Goal: Book appointment/travel/reservation

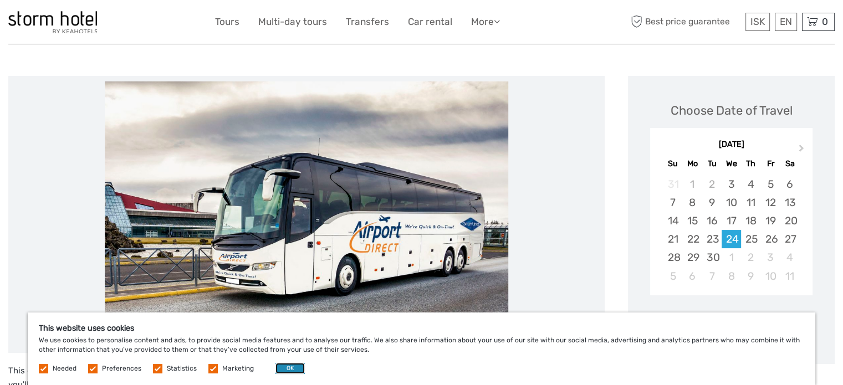
click at [289, 370] on button "OK" at bounding box center [289, 368] width 29 height 11
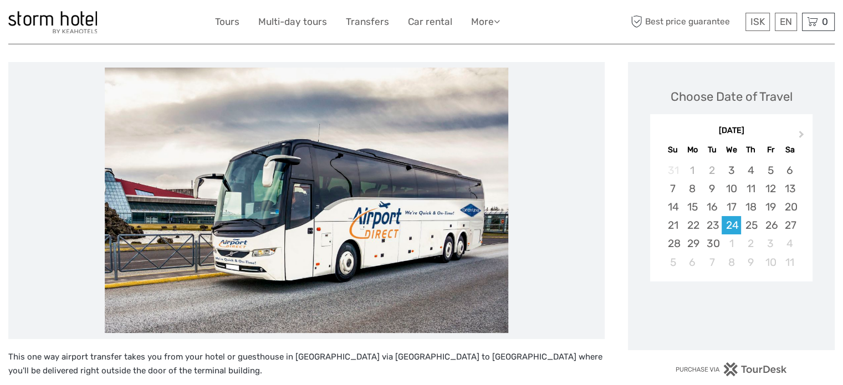
scroll to position [111, 0]
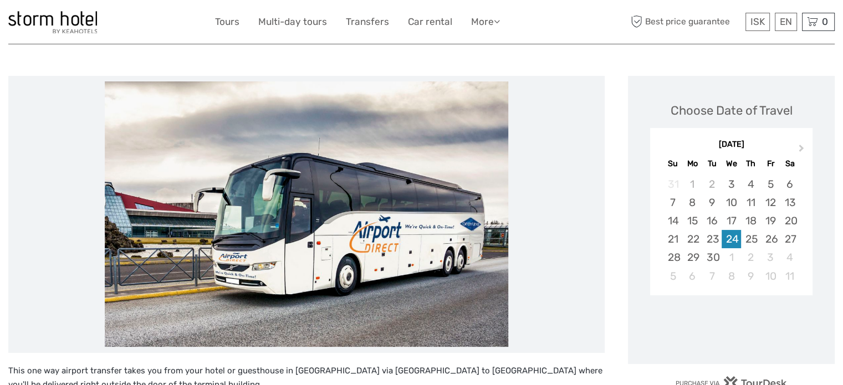
click at [728, 238] on div "24" at bounding box center [730, 239] width 19 height 18
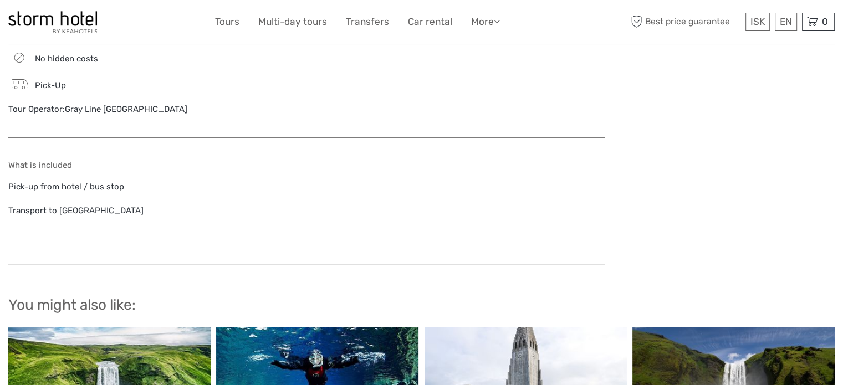
scroll to position [500, 0]
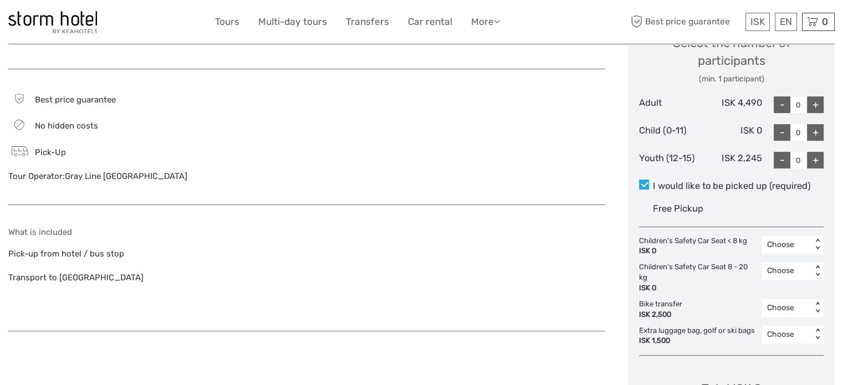
click at [811, 109] on div "+" at bounding box center [815, 104] width 17 height 17
type input "1"
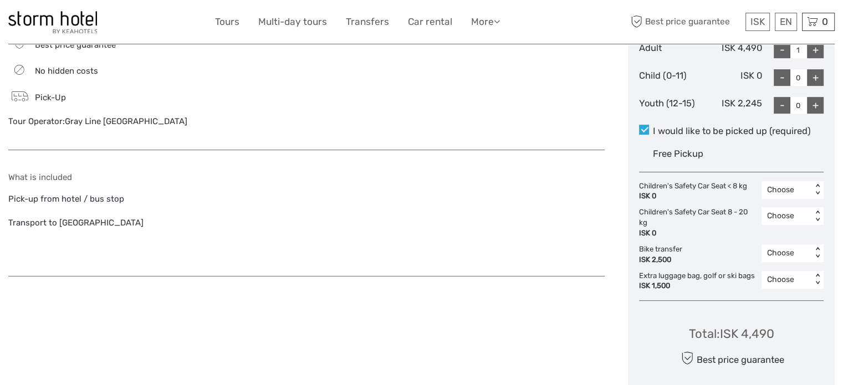
scroll to position [611, 0]
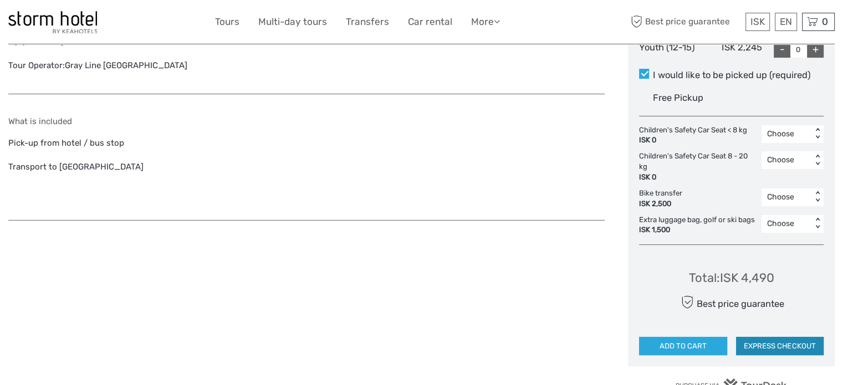
click at [794, 345] on button "EXPRESS CHECKOUT" at bounding box center [780, 346] width 88 height 19
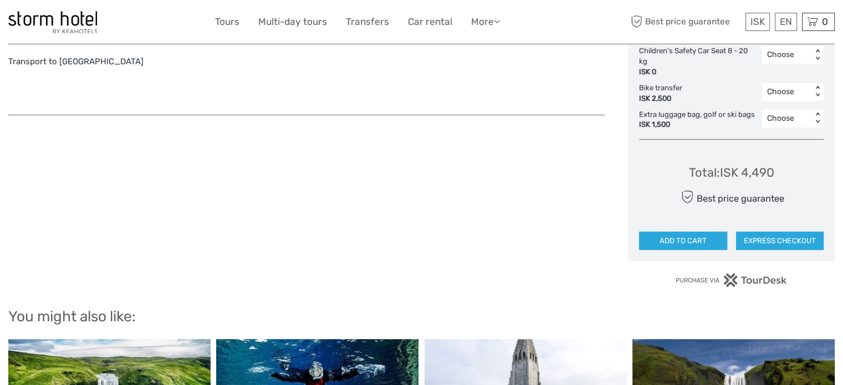
scroll to position [722, 0]
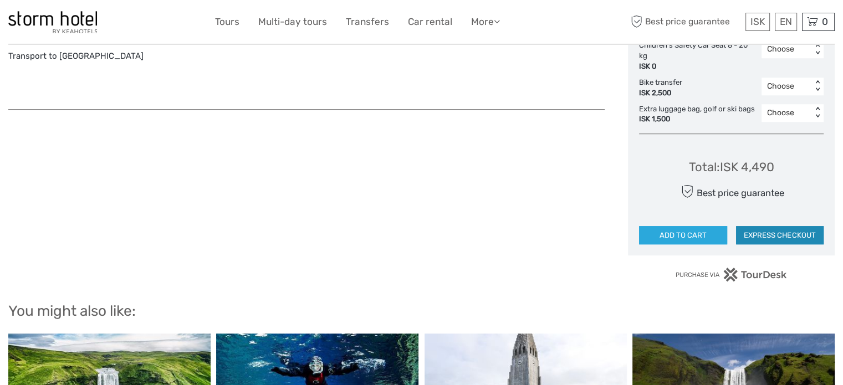
click at [780, 233] on button "EXPRESS CHECKOUT" at bounding box center [780, 235] width 88 height 19
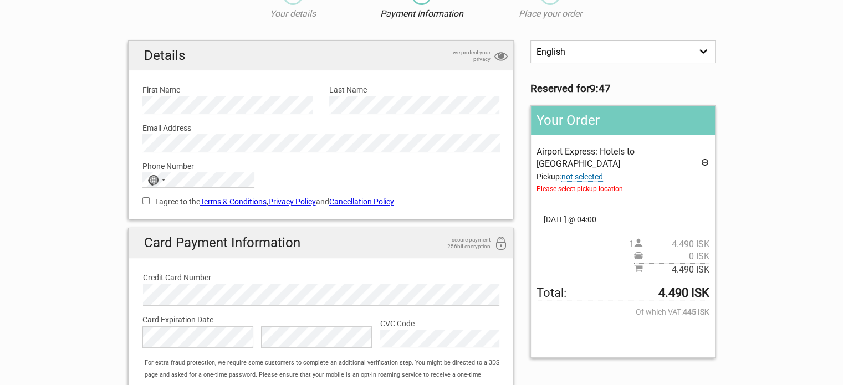
scroll to position [55, 0]
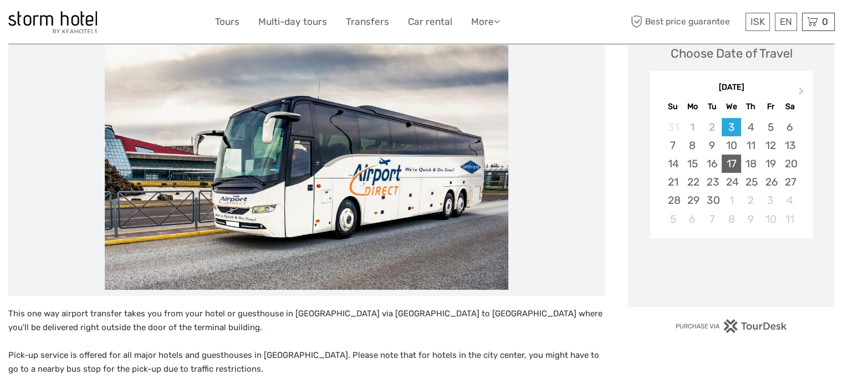
click at [726, 161] on div "17" at bounding box center [730, 164] width 19 height 18
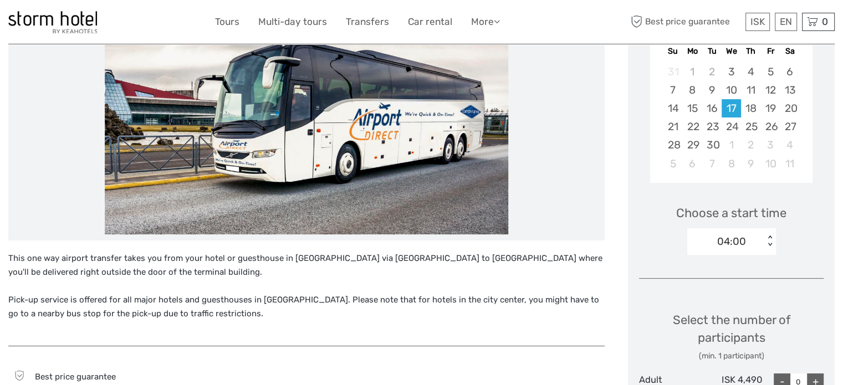
scroll to position [57, 0]
